Goal: Transaction & Acquisition: Purchase product/service

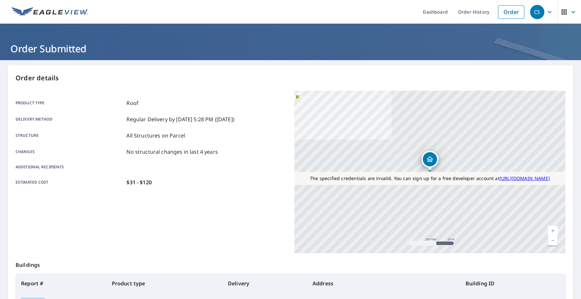
scroll to position [83, 0]
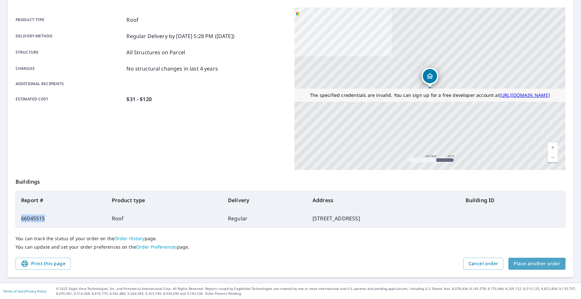
click at [527, 264] on span "Place another order" at bounding box center [537, 263] width 47 height 8
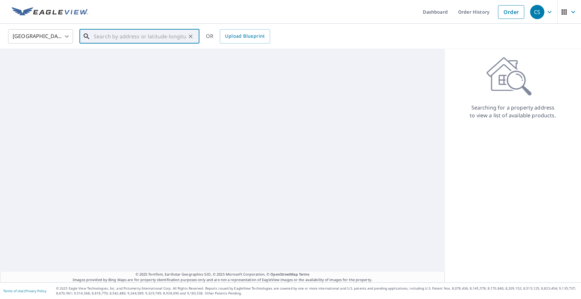
click at [165, 38] on input "text" at bounding box center [140, 36] width 92 height 18
paste input "[STREET_ADDRESS]"
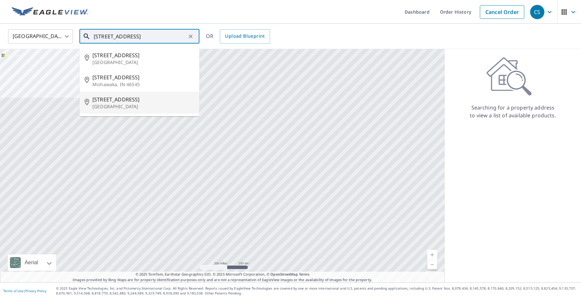
click at [128, 108] on p "[GEOGRAPHIC_DATA]" at bounding box center [143, 106] width 102 height 6
type input "[STREET_ADDRESS]"
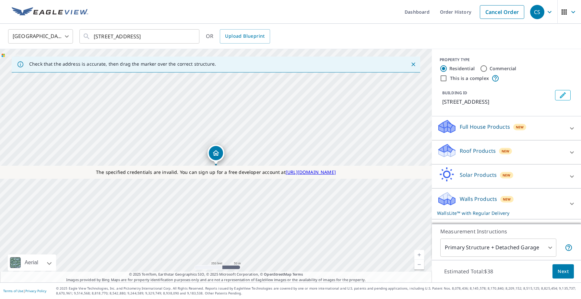
click at [486, 153] on p "Roof Products" at bounding box center [478, 151] width 36 height 8
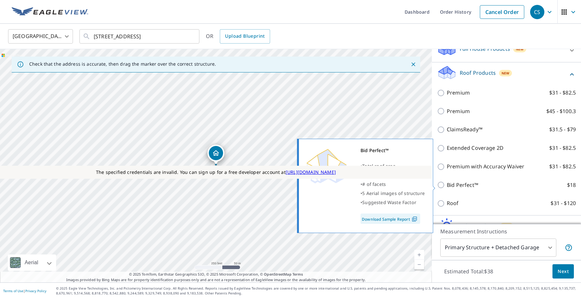
scroll to position [80, 0]
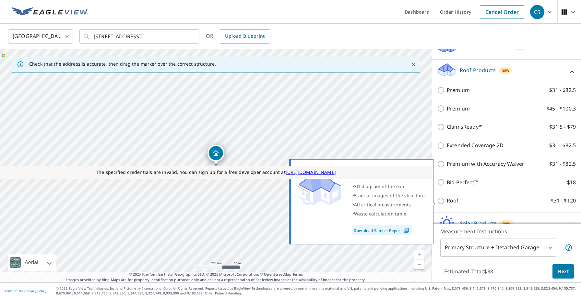
click at [454, 200] on p "Roof" at bounding box center [453, 200] width 12 height 8
click at [447, 200] on input "Roof $31 - $120" at bounding box center [442, 201] width 10 height 8
checkbox input "true"
type input "3"
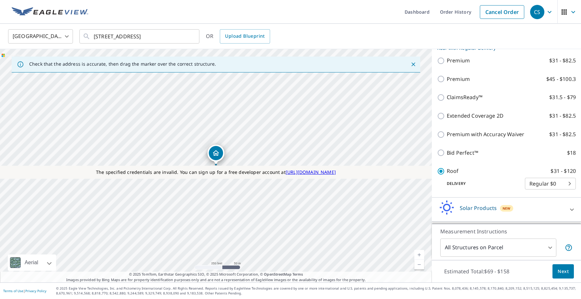
scroll to position [100, 0]
click at [559, 271] on span "Next" at bounding box center [563, 271] width 11 height 8
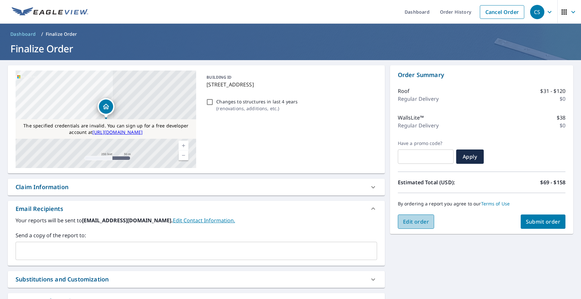
click at [418, 225] on button "Edit order" at bounding box center [416, 221] width 37 height 14
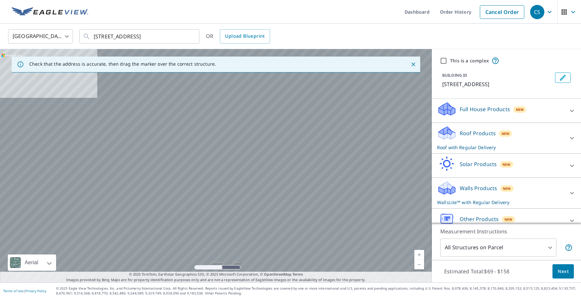
scroll to position [9, 0]
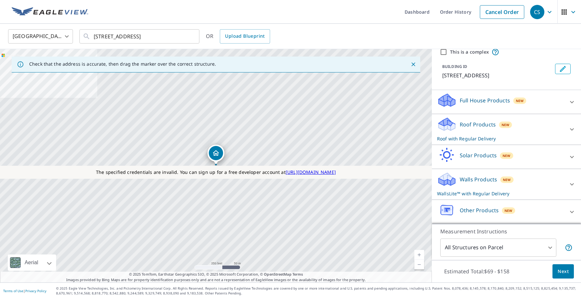
click at [467, 208] on p "Other Products" at bounding box center [479, 210] width 39 height 8
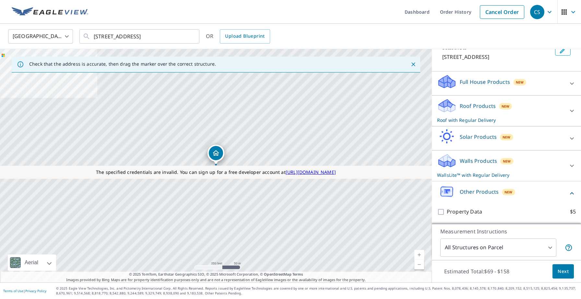
click at [456, 162] on icon at bounding box center [446, 160] width 19 height 15
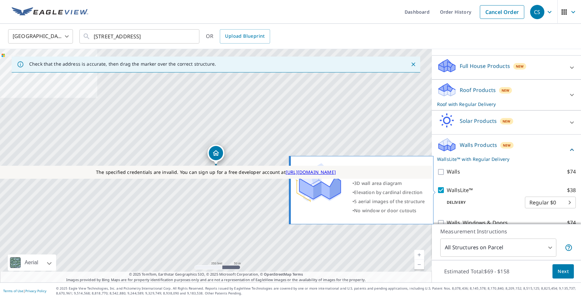
click at [443, 188] on input "WallsLite™ $38" at bounding box center [442, 190] width 10 height 8
checkbox input "false"
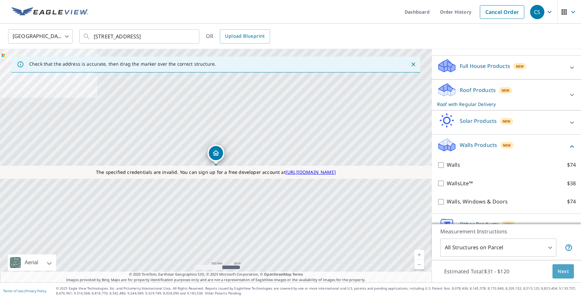
click at [567, 270] on span "Next" at bounding box center [563, 271] width 11 height 8
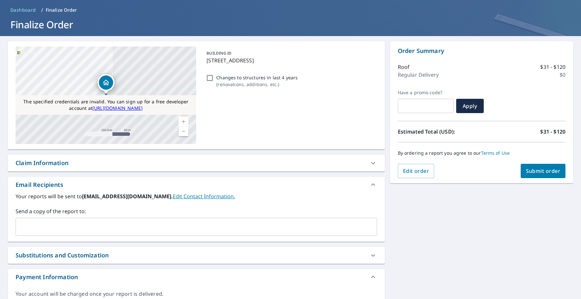
scroll to position [50, 0]
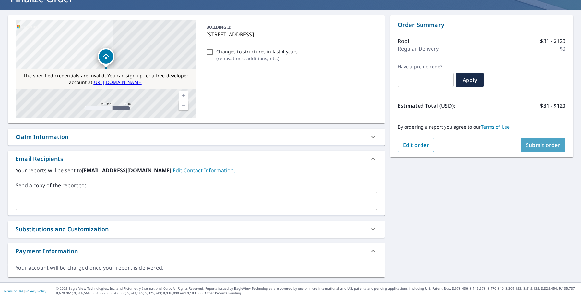
click at [537, 148] on button "Submit order" at bounding box center [543, 145] width 45 height 14
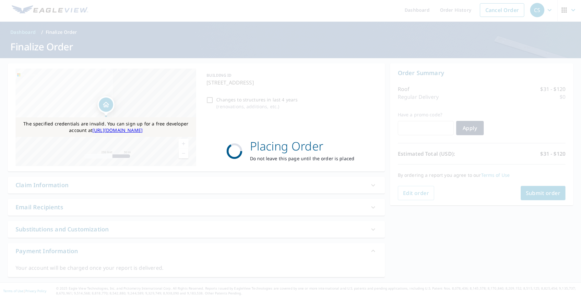
scroll to position [2, 0]
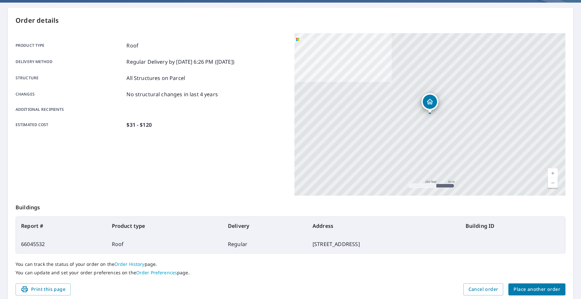
scroll to position [64, 0]
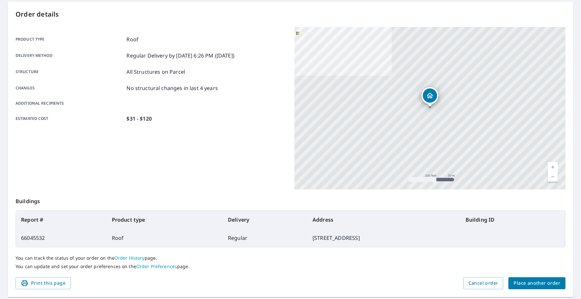
click at [43, 237] on td "66045532" at bounding box center [61, 237] width 91 height 18
copy td "66045532"
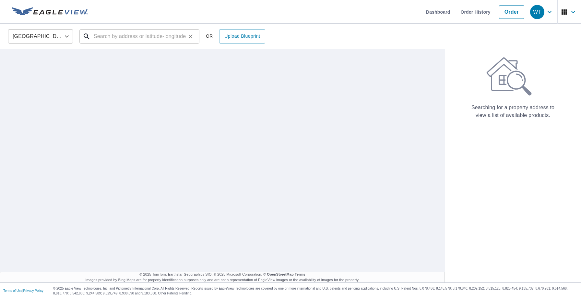
click at [124, 36] on input "text" at bounding box center [140, 36] width 92 height 18
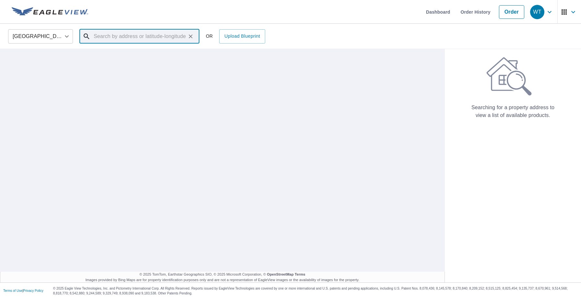
paste input "383 6th St"
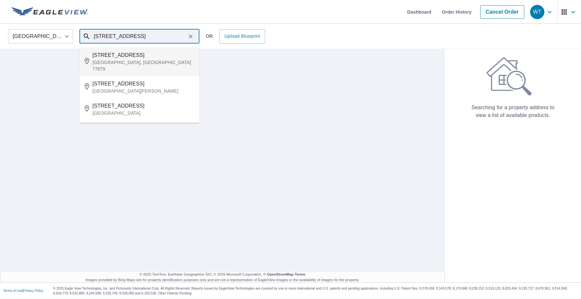
click at [121, 60] on p "Somerville, TX 77879" at bounding box center [143, 65] width 102 height 13
type input "383 6th St Somerville, TX 77879"
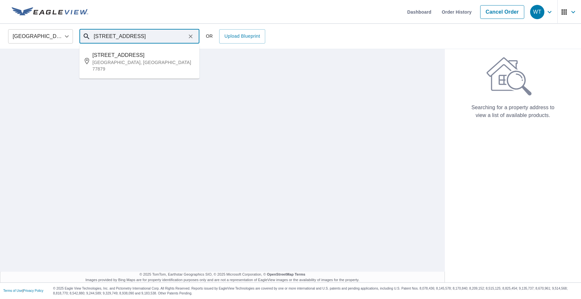
click at [175, 38] on input "383 6th St Somerville, TX 77879" at bounding box center [140, 36] width 92 height 18
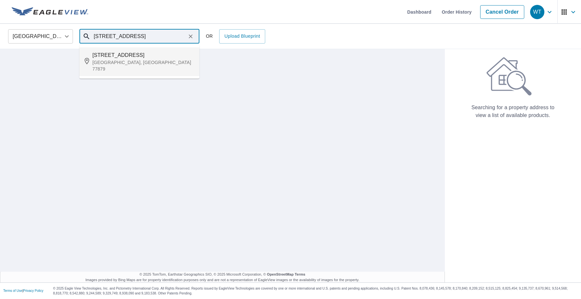
click at [139, 62] on p "Somerville, TX 77879" at bounding box center [143, 65] width 102 height 13
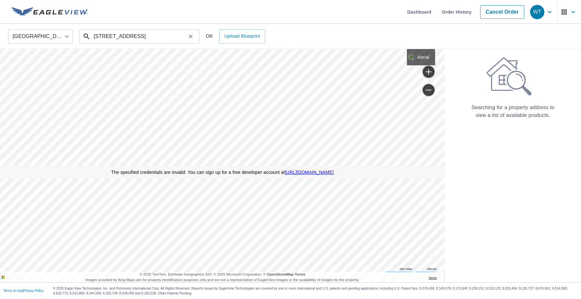
click at [177, 35] on input "383 6th St Somerville, TX 77879" at bounding box center [140, 36] width 92 height 18
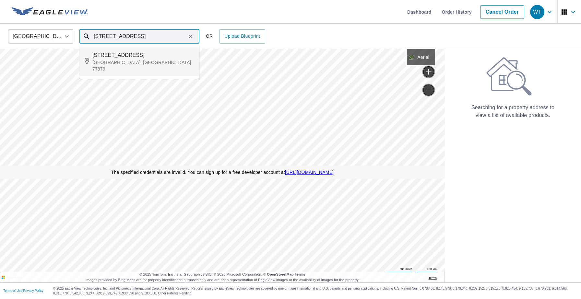
click at [138, 55] on span "383 6th St" at bounding box center [143, 55] width 102 height 8
type input "383 6th St Somerville, TX 77879"
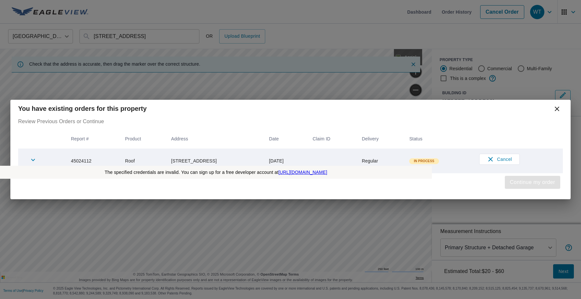
click at [525, 184] on span "Continue my order" at bounding box center [532, 181] width 45 height 9
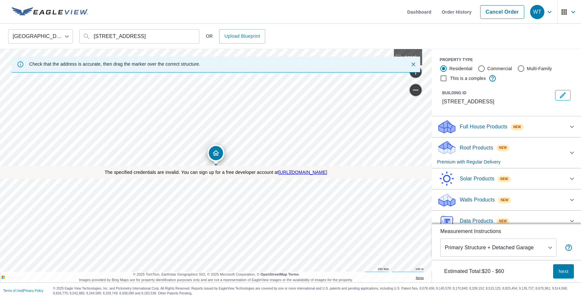
click at [469, 149] on p "Roof Products" at bounding box center [476, 148] width 33 height 8
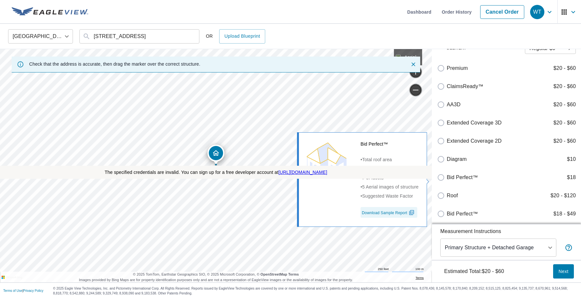
scroll to position [154, 0]
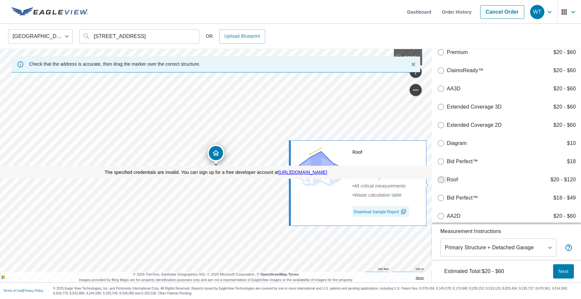
click at [442, 183] on input "Roof $20 - $120" at bounding box center [442, 180] width 10 height 8
checkbox input "true"
type input "3"
checkbox input "false"
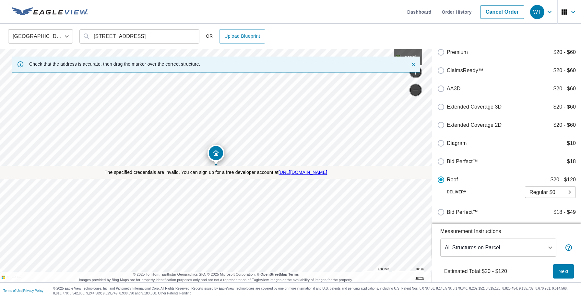
click at [568, 273] on span "Next" at bounding box center [564, 271] width 10 height 8
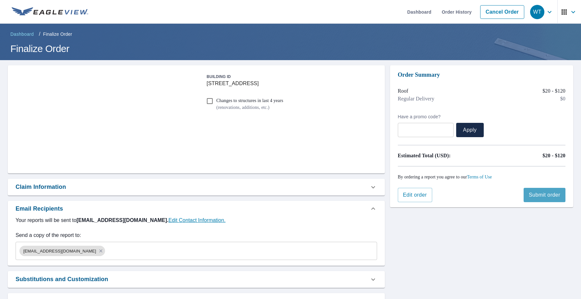
click at [547, 198] on span "Submit order" at bounding box center [544, 194] width 31 height 7
checkbox input "true"
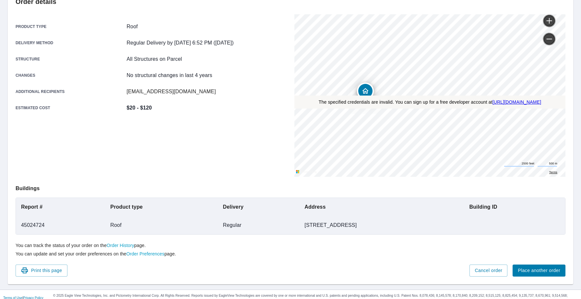
scroll to position [83, 0]
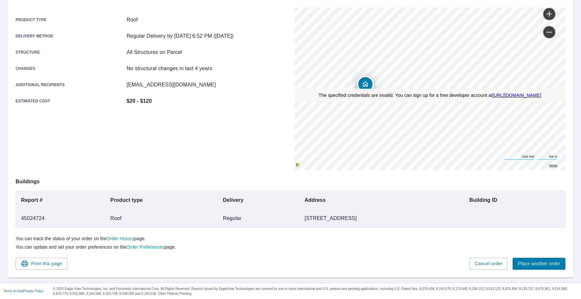
click at [33, 219] on td "45024724" at bounding box center [60, 218] width 89 height 18
copy td "45024724"
